Goal: Task Accomplishment & Management: Use online tool/utility

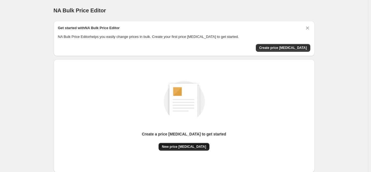
click at [189, 145] on span "New price change job" at bounding box center [184, 147] width 44 height 4
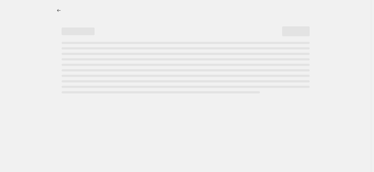
select select "percentage"
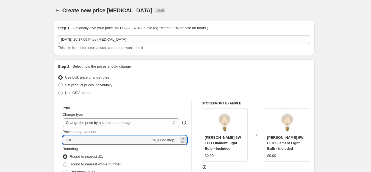
drag, startPoint x: 76, startPoint y: 141, endPoint x: 50, endPoint y: 141, distance: 26.1
click at [73, 139] on input "-10" at bounding box center [107, 140] width 89 height 9
drag, startPoint x: 73, startPoint y: 140, endPoint x: 70, endPoint y: 141, distance: 3.3
click at [70, 141] on input "-10" at bounding box center [107, 140] width 89 height 9
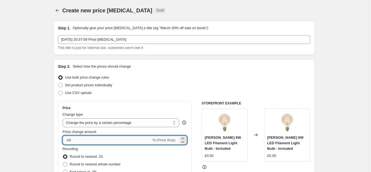
click at [80, 139] on input "-10" at bounding box center [107, 140] width 89 height 9
drag, startPoint x: 79, startPoint y: 139, endPoint x: 69, endPoint y: 140, distance: 9.9
click at [69, 140] on input "-10" at bounding box center [107, 140] width 89 height 9
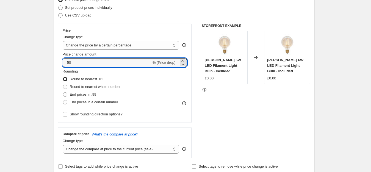
scroll to position [66, 0]
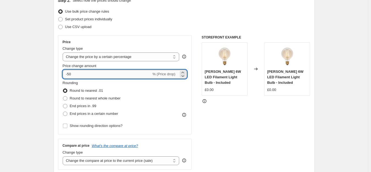
type input "-5"
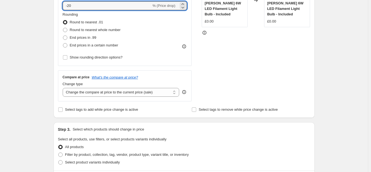
scroll to position [99, 0]
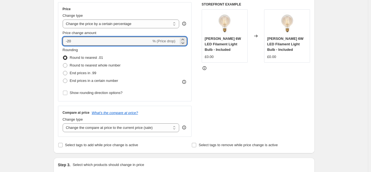
type input "-2"
type input "-10"
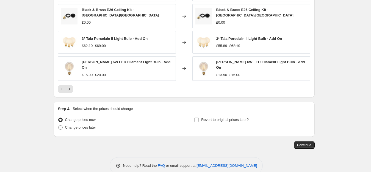
scroll to position [378, 0]
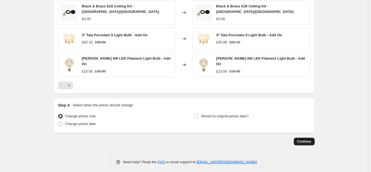
click at [306, 140] on span "Continue" at bounding box center [304, 142] width 14 height 4
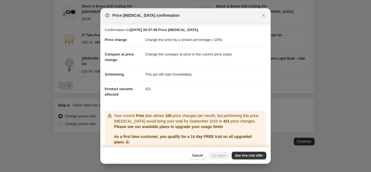
scroll to position [20, 0]
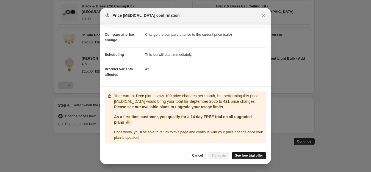
click at [246, 154] on span "See free trial offer" at bounding box center [249, 156] width 28 height 4
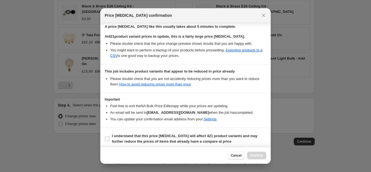
scroll to position [90, 0]
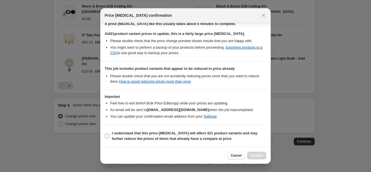
click at [107, 136] on input "I understand that this price change job will affect 421 product variants and ma…" at bounding box center [107, 136] width 4 height 4
checkbox input "true"
click at [257, 156] on span "Confirm" at bounding box center [257, 156] width 13 height 4
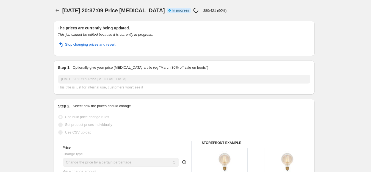
select select "percentage"
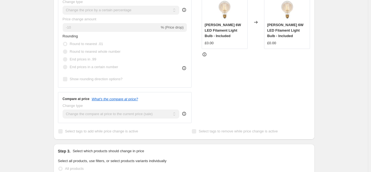
scroll to position [66, 0]
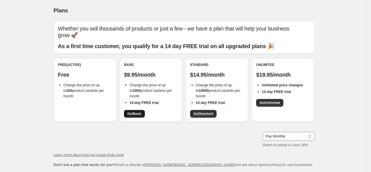
click at [135, 114] on span "Get Basic" at bounding box center [134, 114] width 14 height 4
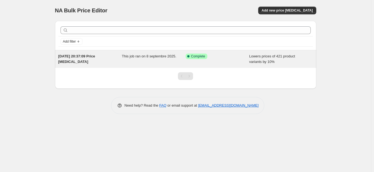
click at [92, 60] on div "[DATE] 20:37:09 Price [MEDICAL_DATA]" at bounding box center [90, 59] width 64 height 11
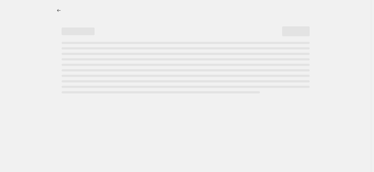
select select "percentage"
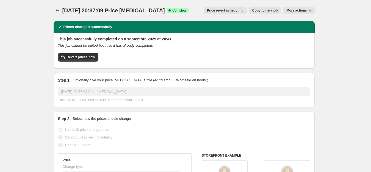
click at [310, 13] on icon "button" at bounding box center [311, 11] width 6 height 6
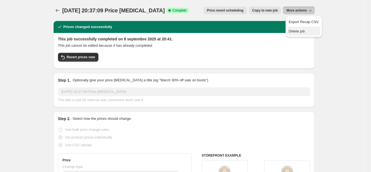
click at [302, 32] on span "Delete job" at bounding box center [297, 31] width 16 height 4
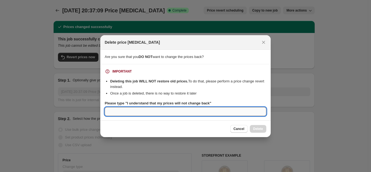
click at [154, 114] on input "Please type "I understand that my prices will not change back"" at bounding box center [186, 111] width 162 height 9
click at [267, 43] on button "Close" at bounding box center [264, 43] width 8 height 8
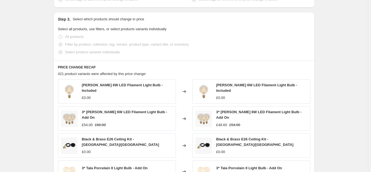
scroll to position [363, 0]
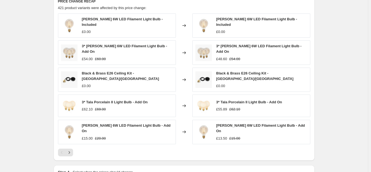
click at [234, 29] on div "£0.00" at bounding box center [262, 32] width 91 height 6
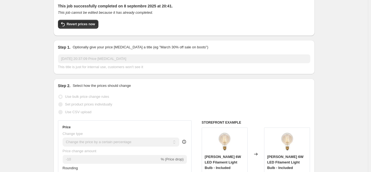
scroll to position [0, 0]
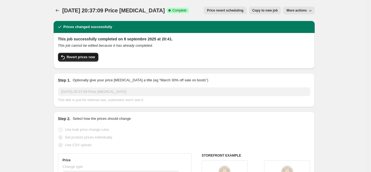
click at [77, 57] on span "Revert prices now" at bounding box center [81, 57] width 28 height 4
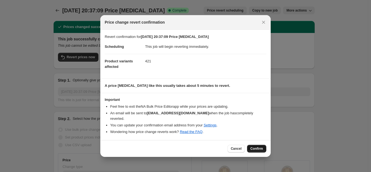
click at [263, 147] on span "Confirm" at bounding box center [257, 149] width 13 height 4
